Goal: Transaction & Acquisition: Purchase product/service

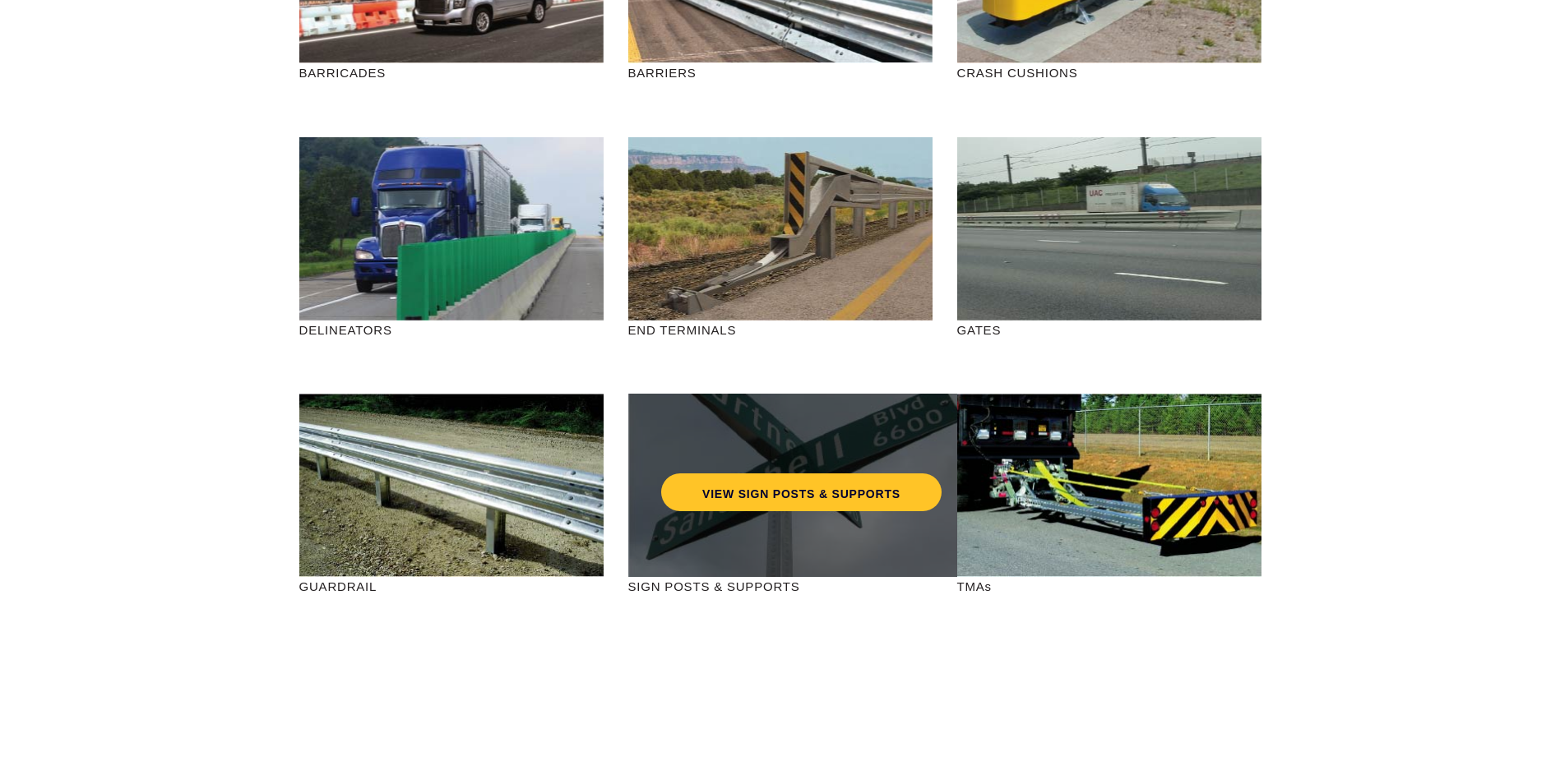
scroll to position [411, 0]
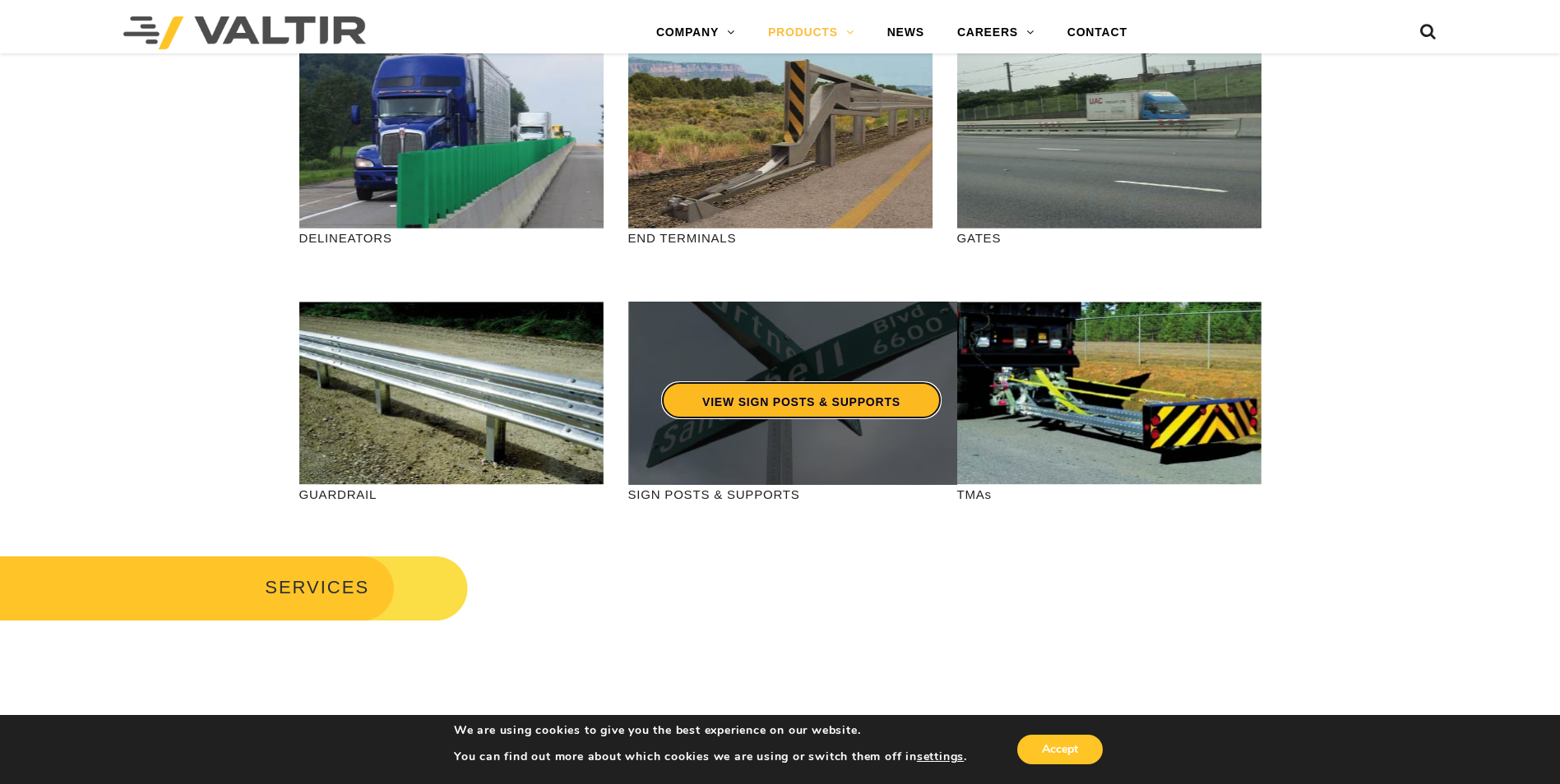
click at [827, 408] on link "VIEW SIGN POSTS & SUPPORTS" at bounding box center [802, 400] width 280 height 38
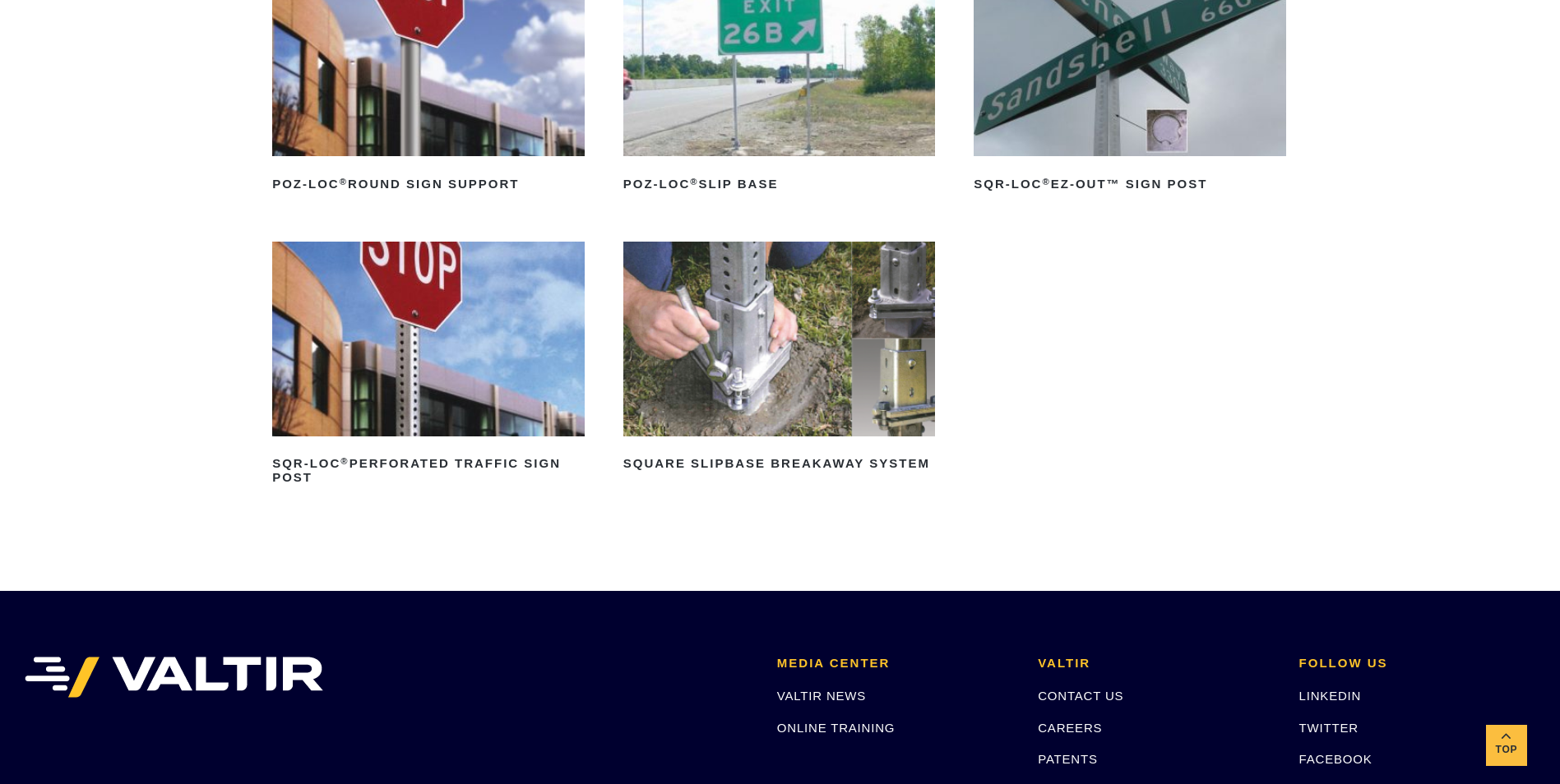
scroll to position [411, 0]
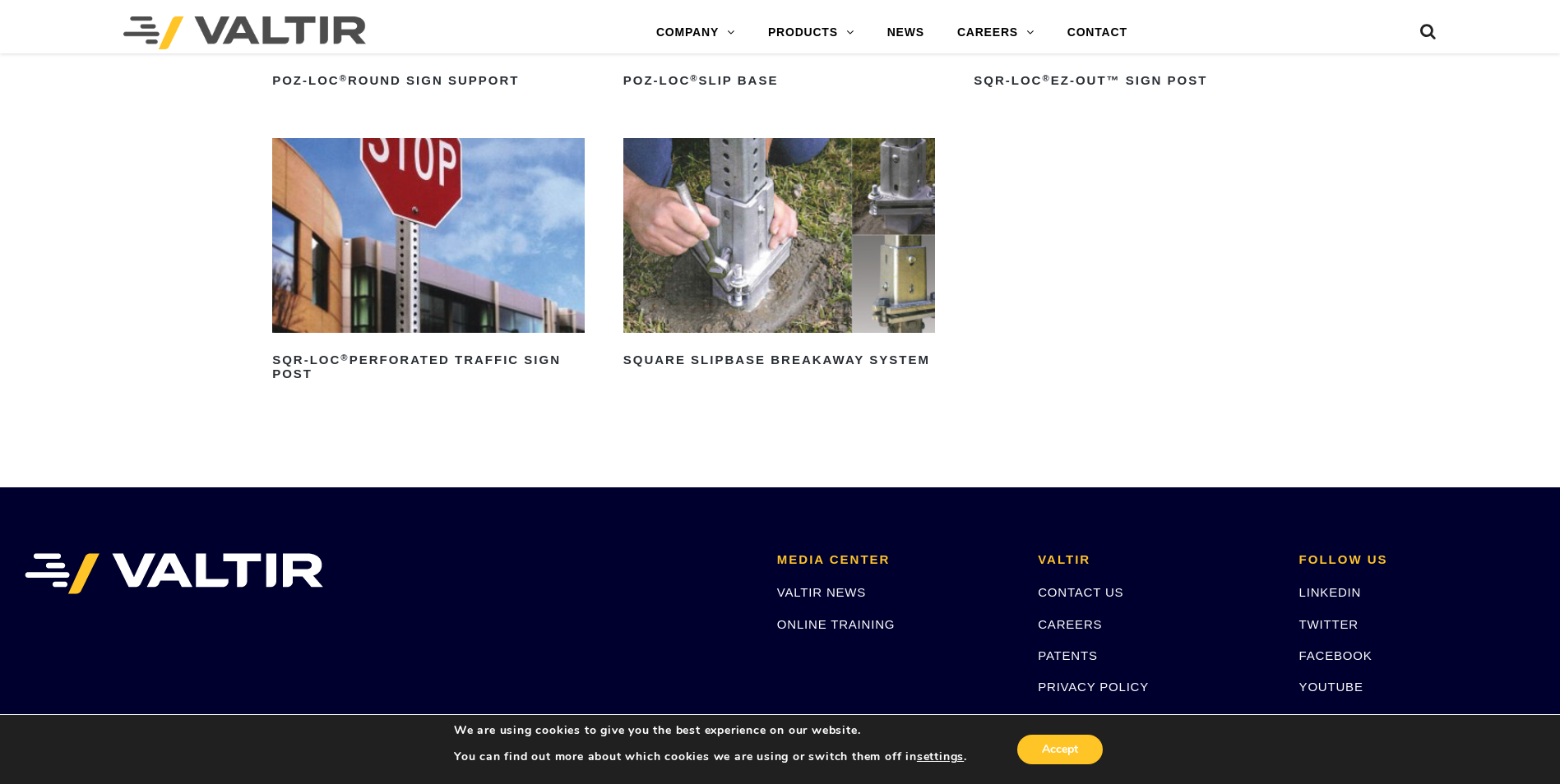
click at [763, 272] on img at bounding box center [779, 235] width 312 height 195
